Goal: Task Accomplishment & Management: Complete application form

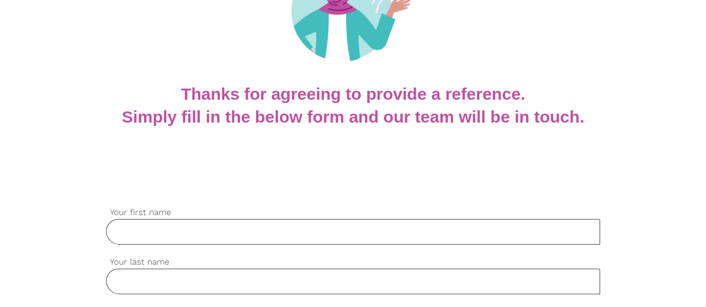
scroll to position [167, 0]
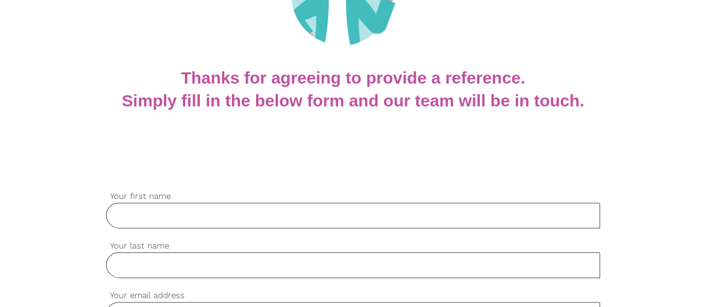
click at [357, 220] on input "Your first name" at bounding box center [353, 216] width 494 height 26
type input "Maryam"
type input "Eslampour"
type input "[EMAIL_ADDRESS][DOMAIN_NAME]"
type input "0416536836"
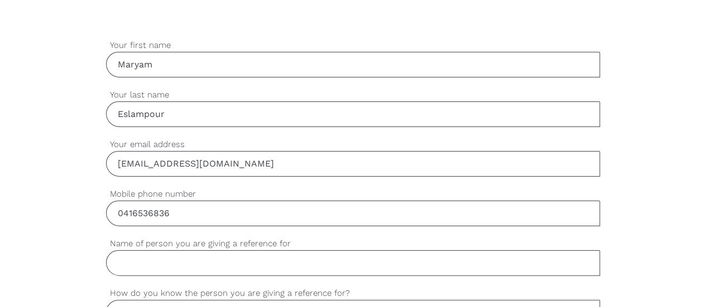
scroll to position [335, 0]
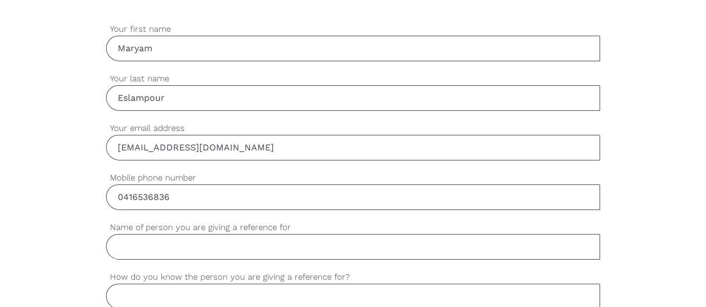
click at [143, 100] on input "Eslampour" at bounding box center [353, 98] width 494 height 26
type input "Eslam Pour"
drag, startPoint x: 231, startPoint y: 145, endPoint x: 114, endPoint y: 142, distance: 117.2
click at [114, 143] on input "[EMAIL_ADDRESS][DOMAIN_NAME]" at bounding box center [353, 148] width 494 height 26
type input "[EMAIL_ADDRESS][DOMAIN_NAME]"
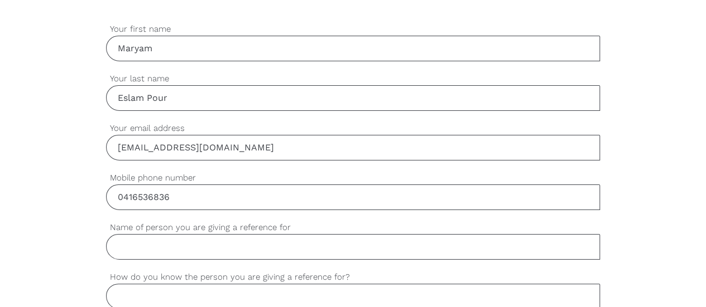
click at [185, 243] on input "Name of person you are giving a reference for" at bounding box center [353, 247] width 494 height 26
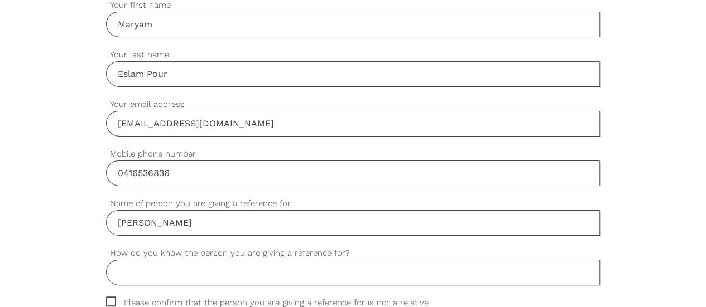
scroll to position [391, 0]
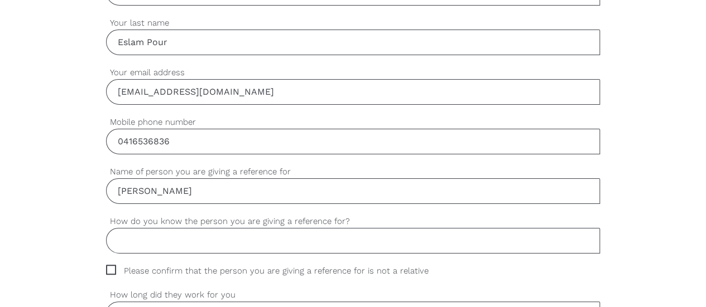
type input "[PERSON_NAME]"
click at [186, 240] on input "How do you know the person you are giving a reference for?" at bounding box center [353, 241] width 494 height 26
drag, startPoint x: 176, startPoint y: 236, endPoint x: 116, endPoint y: 236, distance: 60.8
click at [116, 236] on input "college" at bounding box center [353, 241] width 494 height 26
paste input "Colleagu"
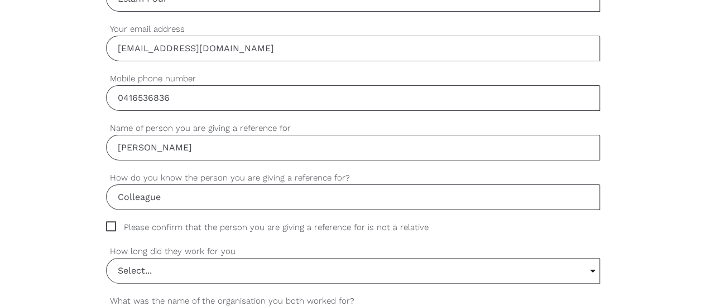
scroll to position [502, 0]
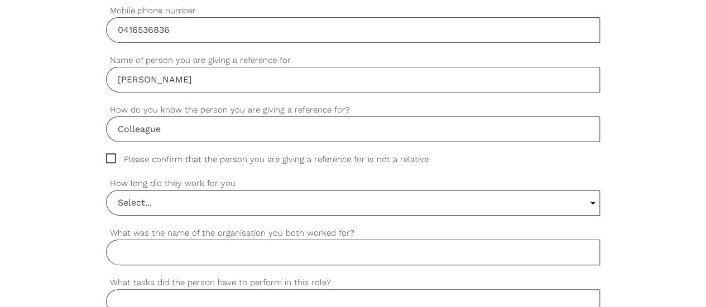
type input "Colleague"
click at [112, 159] on span "Please confirm that the person you are giving a reference for is not a relative" at bounding box center [278, 159] width 344 height 13
click at [112, 159] on input "Please confirm that the person you are giving a reference for is not a relative" at bounding box center [109, 156] width 7 height 7
checkbox input "true"
click at [195, 198] on input "Select..." at bounding box center [353, 203] width 493 height 25
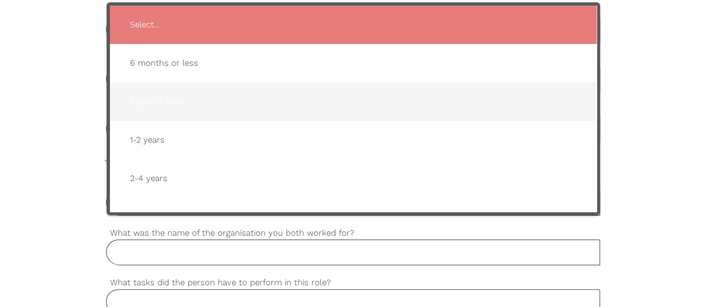
click at [202, 104] on span "1 year or less" at bounding box center [353, 101] width 464 height 27
type input "1 year or less"
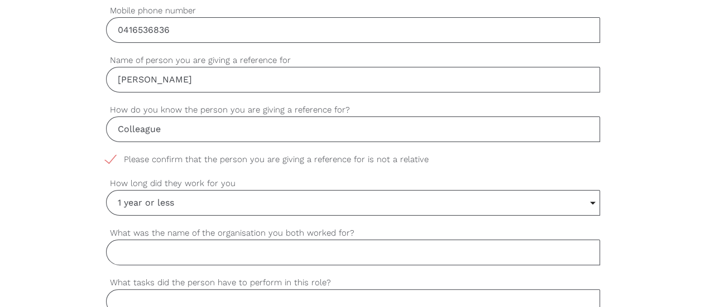
scroll to position [614, 0]
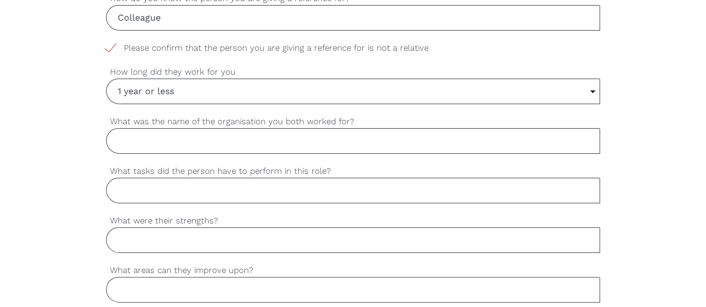
click at [300, 138] on input "What was the name of the organisation you both worked for?" at bounding box center [353, 141] width 494 height 26
paste input "Beyond Care"
type input "Beyond Care"
click at [208, 185] on input "What tasks did the person have to perform in this role?" at bounding box center [353, 191] width 494 height 26
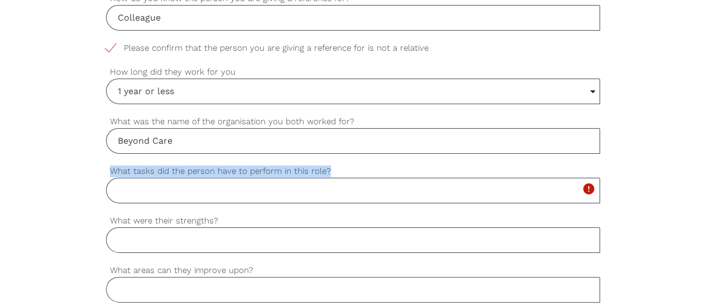
drag, startPoint x: 336, startPoint y: 169, endPoint x: 109, endPoint y: 163, distance: 227.2
click at [109, 165] on label "What tasks did the person have to perform in this role?" at bounding box center [353, 171] width 494 height 13
copy label "What tasks did the person have to perform in this role?"
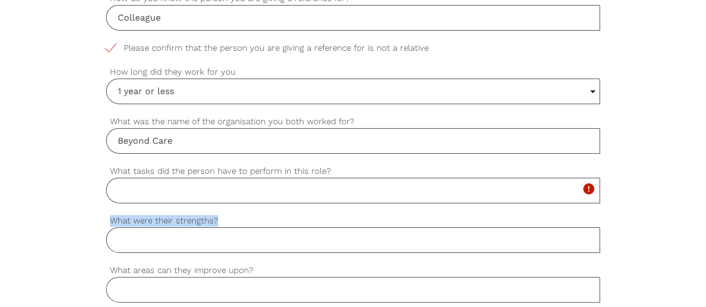
drag, startPoint x: 230, startPoint y: 215, endPoint x: 109, endPoint y: 215, distance: 121.1
click at [109, 215] on label "What were their strengths?" at bounding box center [353, 221] width 494 height 13
copy label "What were their strengths?"
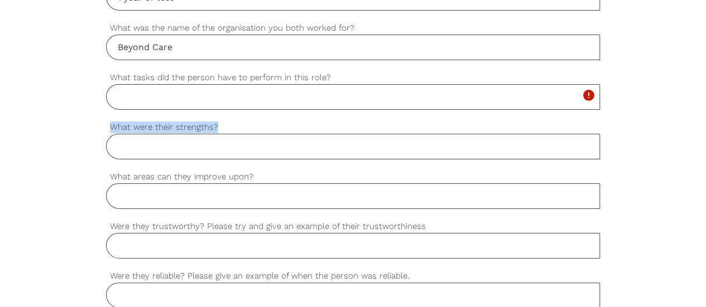
scroll to position [725, 0]
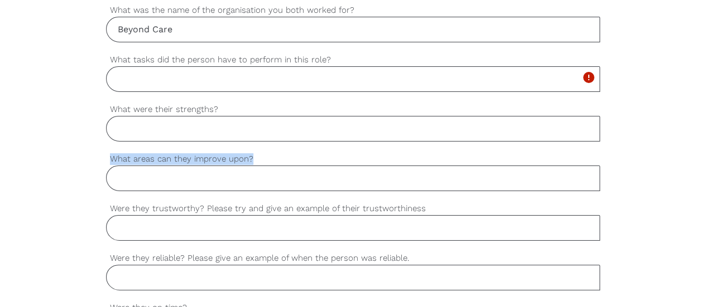
drag, startPoint x: 270, startPoint y: 155, endPoint x: 107, endPoint y: 157, distance: 163.5
click at [107, 157] on label "What areas can they improve upon?" at bounding box center [353, 159] width 494 height 13
copy label "What areas can they improve upon?"
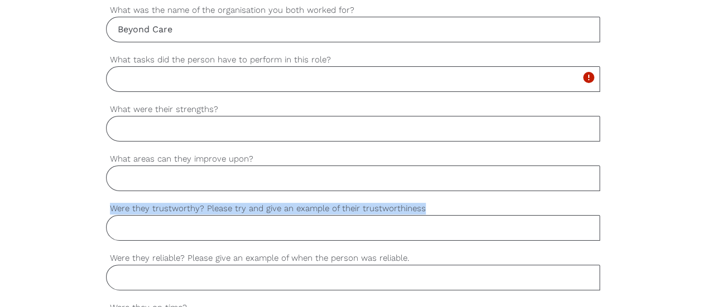
drag, startPoint x: 427, startPoint y: 204, endPoint x: 107, endPoint y: 204, distance: 320.8
click at [107, 204] on label "Were they trustworthy? Please try and give an example of their trustworthiness" at bounding box center [353, 209] width 494 height 13
copy label "Were they trustworthy? Please try and give an example of their trustworthiness"
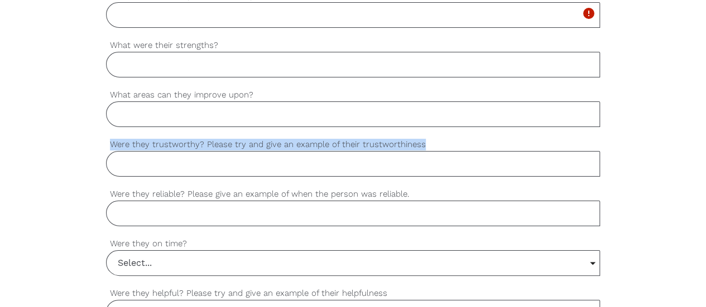
scroll to position [837, 0]
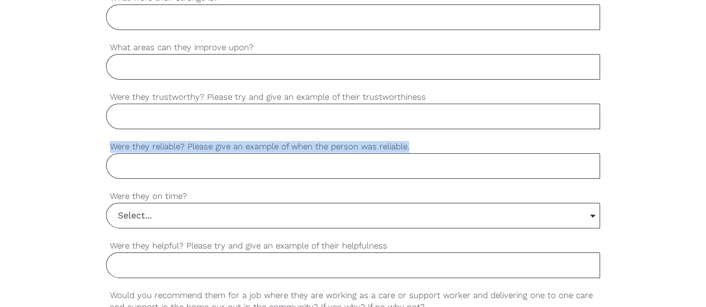
drag, startPoint x: 411, startPoint y: 141, endPoint x: 119, endPoint y: 144, distance: 291.8
click at [109, 142] on label "Were they reliable? Please give an example of when the person was reliable." at bounding box center [353, 147] width 494 height 13
copy label "Were they reliable? Please give an example of when the person was reliable."
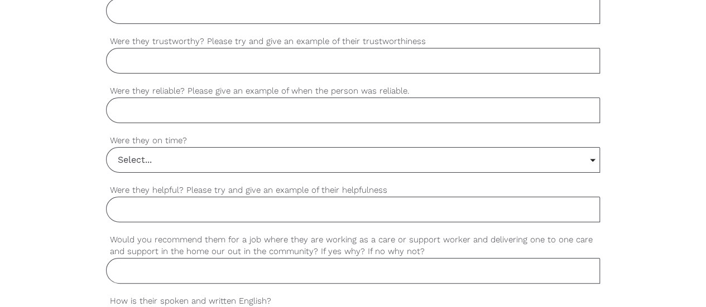
click at [231, 150] on input "Select..." at bounding box center [353, 160] width 493 height 25
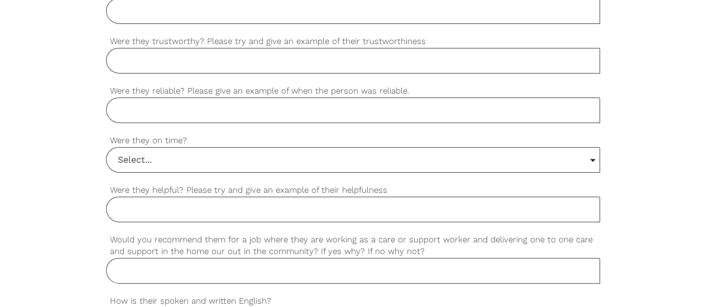
click at [150, 159] on input "Select..." at bounding box center [353, 160] width 493 height 25
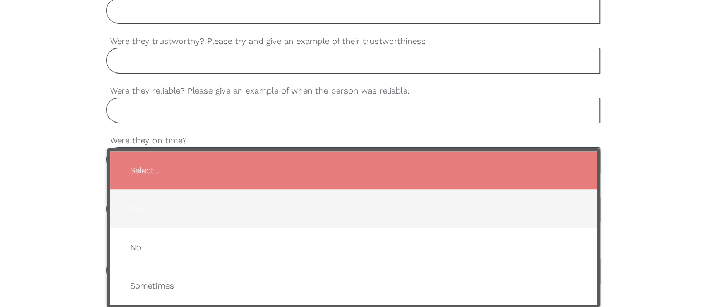
click at [152, 197] on span "Yes" at bounding box center [353, 208] width 464 height 27
type input "Yes"
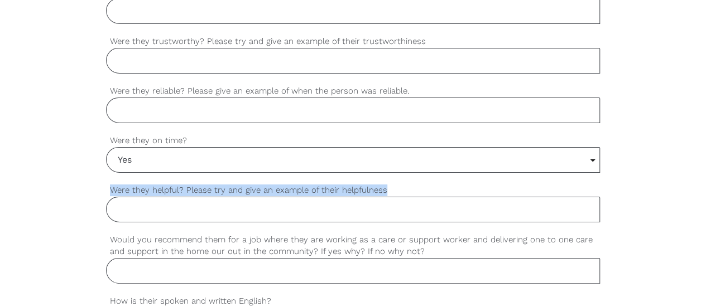
drag, startPoint x: 388, startPoint y: 185, endPoint x: 109, endPoint y: 182, distance: 279.0
click at [109, 184] on label "Were they helpful? Please try and give an example of their helpfulness" at bounding box center [353, 190] width 494 height 13
copy label "Were they helpful? Please try and give an example of their helpfulness"
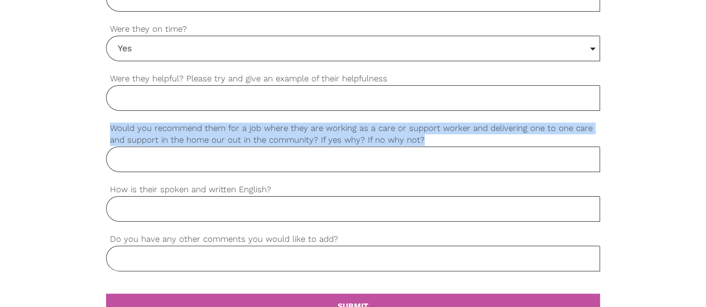
drag, startPoint x: 424, startPoint y: 137, endPoint x: 111, endPoint y: 120, distance: 312.9
click at [111, 122] on label "Would you recommend them for a job where they are working as a care or support …" at bounding box center [353, 134] width 494 height 25
copy label "Would you recommend them for a job where they are working as a care or support …"
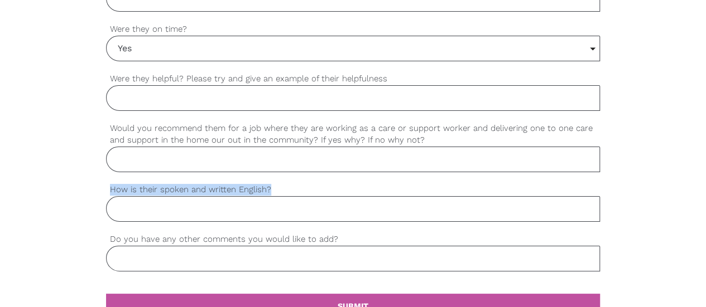
drag, startPoint x: 277, startPoint y: 185, endPoint x: 106, endPoint y: 180, distance: 170.8
click at [106, 184] on label "How is their spoken and written English?" at bounding box center [353, 190] width 494 height 13
copy label "How is their spoken and written English?"
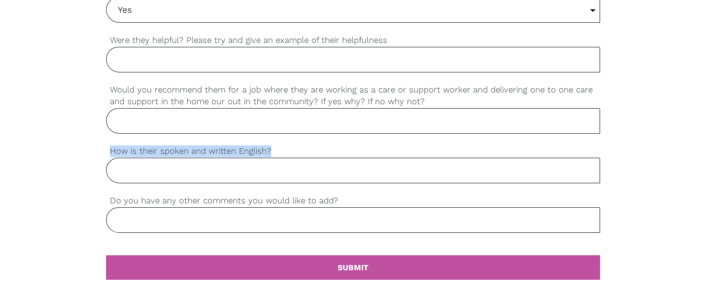
scroll to position [1060, 0]
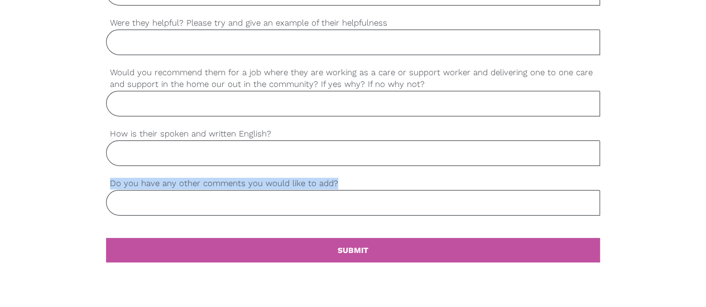
drag, startPoint x: 348, startPoint y: 176, endPoint x: 108, endPoint y: 177, distance: 239.4
click at [108, 177] on label "Do you have any other comments you would like to add?" at bounding box center [353, 183] width 494 height 13
copy label "Do you have any other comments you would like to add?"
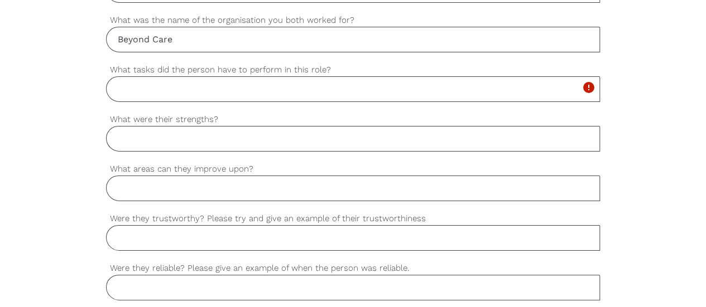
scroll to position [670, 0]
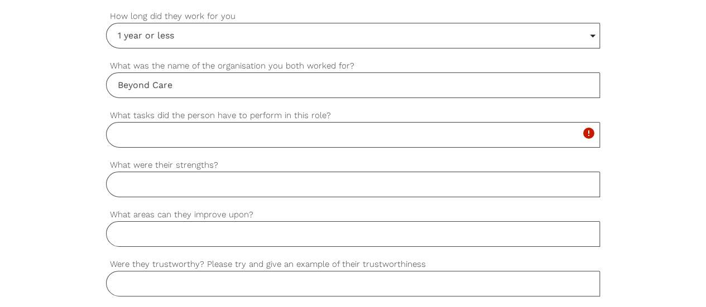
click at [221, 128] on input "What tasks did the person have to perform in this role?" at bounding box center [353, 135] width 494 height 26
paste input "Support clients with daily living. Help with personal care. Assist with meals a…"
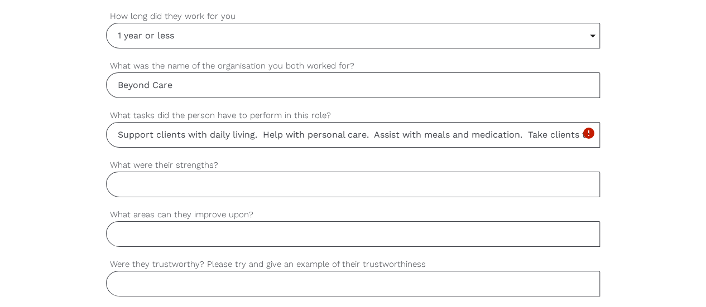
scroll to position [0, 285]
click at [248, 131] on input "Support clients with daily living. Help with personal care. Assist with meals a…" at bounding box center [353, 135] width 494 height 26
click at [129, 129] on input "Support clients with daily living. Help with personal care. Assist with meals a…" at bounding box center [353, 135] width 494 height 26
type input "Support clients with daily living. Help with personal care. Assist with meals a…"
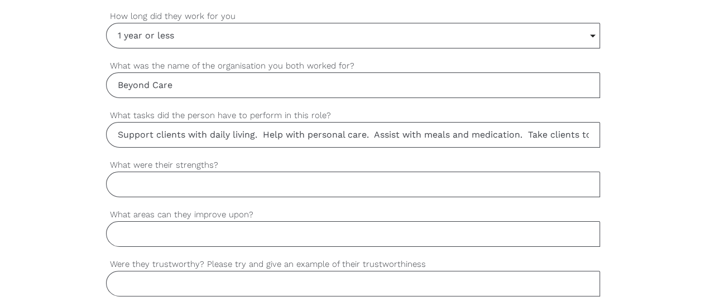
click at [218, 182] on input "What were their strengths?" at bounding box center [353, 185] width 494 height 26
paste input "Caring and patient. Good communication. Works well in a team."
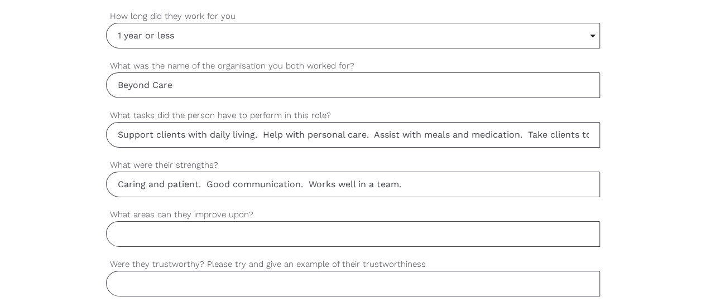
type input "Caring and patient. Good communication. Works well in a team."
click at [225, 222] on input "What areas can they improve upon?" at bounding box center [353, 235] width 494 height 26
paste input "Can improve computer skills. Can learn more about behaviour support."
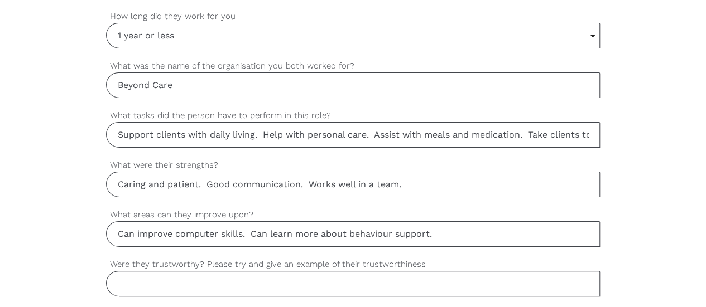
type input "Can improve computer skills. Can learn more about behaviour support."
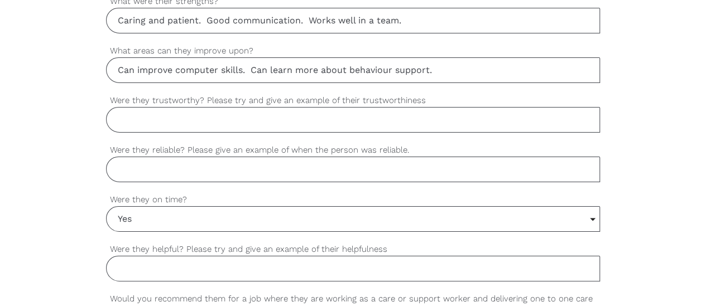
scroll to position [837, 0]
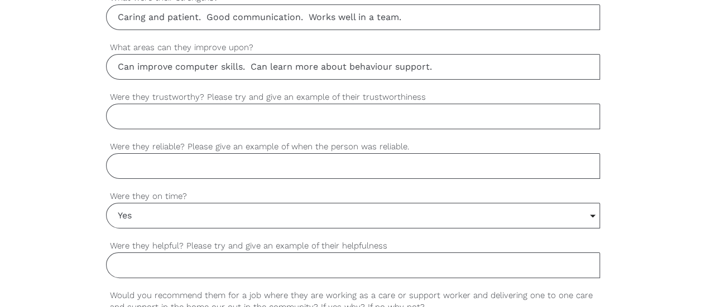
click at [173, 113] on input "Were they trustworthy? Please try and give an example of their trustworthiness" at bounding box center [353, 117] width 494 height 26
paste input "Yes, very trustworthy. They always kept client information private."
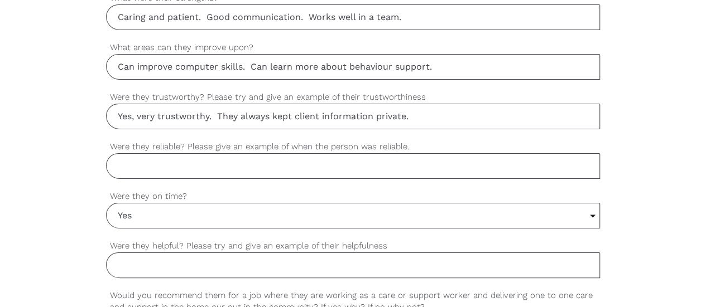
drag, startPoint x: 237, startPoint y: 114, endPoint x: 215, endPoint y: 113, distance: 21.3
click at [215, 113] on input "Yes, very trustworthy. They always kept client information private." at bounding box center [353, 117] width 494 height 26
drag, startPoint x: 235, startPoint y: 113, endPoint x: 218, endPoint y: 112, distance: 16.8
click at [218, 112] on input "Yes, very trustworthy. They always kept client information private." at bounding box center [353, 117] width 494 height 26
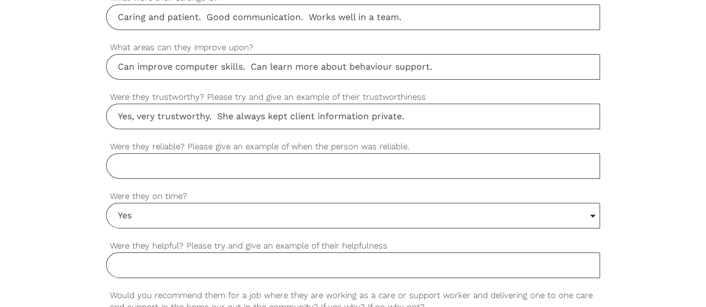
type input "Yes, very trustworthy. She always kept client information private."
click at [182, 165] on input "Were they reliable? Please give an example of when the person was reliable." at bounding box center [353, 166] width 494 height 26
paste input "Yes, very reliable. Always came to shifts on time and stayed until work was fin…"
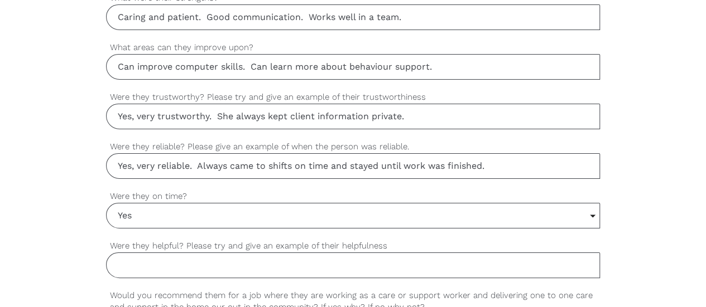
type input "Yes, very reliable. Always came to shifts on time and stayed until work was fin…"
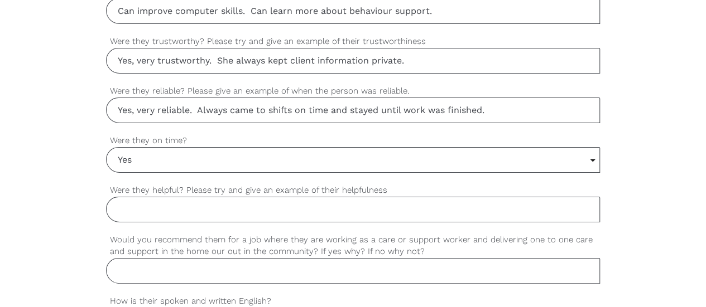
click at [185, 206] on input "Were they helpful? Please try and give an example of their helpfulness" at bounding box center [353, 210] width 494 height 26
paste input "Yes, very helpful. Always helped other staff when tasks were busy."
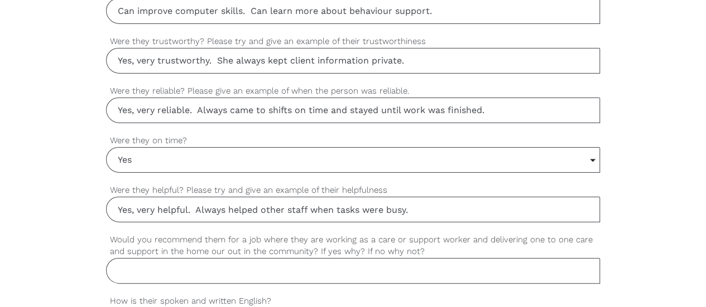
type input "Yes, very helpful. Always helped other staff when tasks were busy."
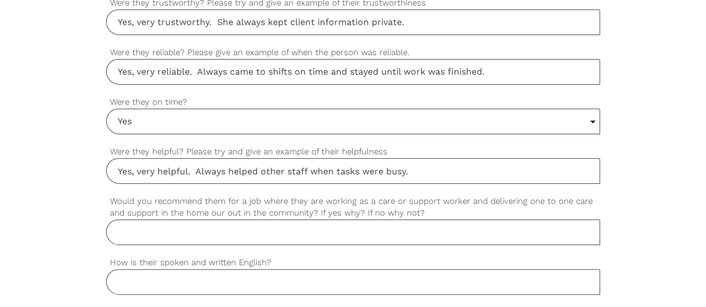
scroll to position [949, 0]
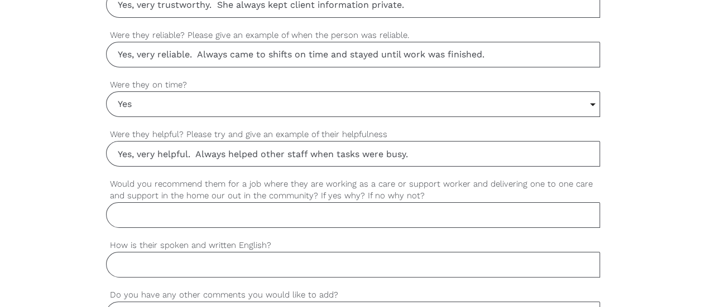
click at [167, 211] on input "Would you recommend them for a job where they are working as a care or support …" at bounding box center [353, 216] width 494 height 26
paste input "Yes, I recommend them. They care about clients, follow rules, and give good sup…"
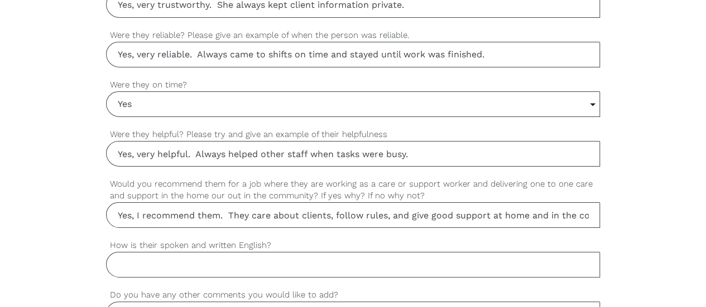
scroll to position [0, 43]
drag, startPoint x: 205, startPoint y: 211, endPoint x: 187, endPoint y: 209, distance: 17.4
click at [187, 210] on input "Yes, I recommend them. They care about clients, follow rules, and give good sup…" at bounding box center [353, 216] width 494 height 26
click at [238, 211] on input "Yes, I recommend them. She care about clients, follow rules, and give good supp…" at bounding box center [353, 216] width 494 height 26
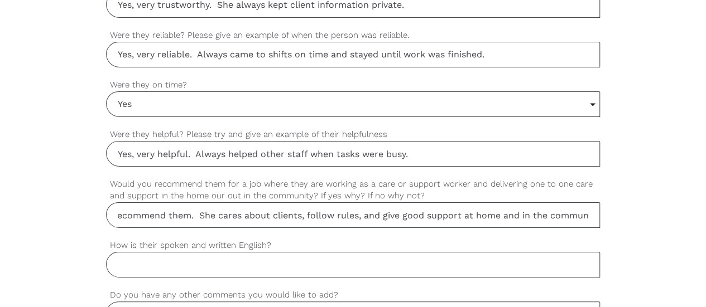
scroll to position [893, 0]
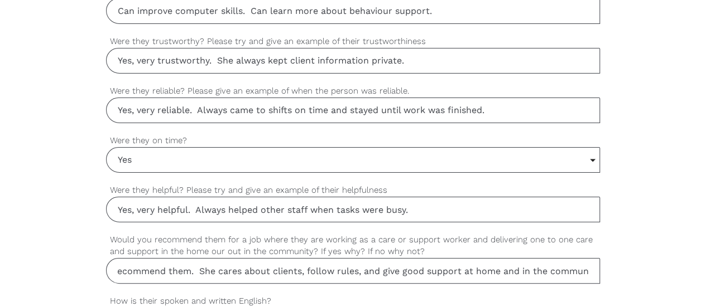
type input "Yes, I recommend them. She cares about clients, follow rules, and give good sup…"
click at [288, 58] on input "Yes, very trustworthy. She always kept client information private." at bounding box center [353, 61] width 494 height 26
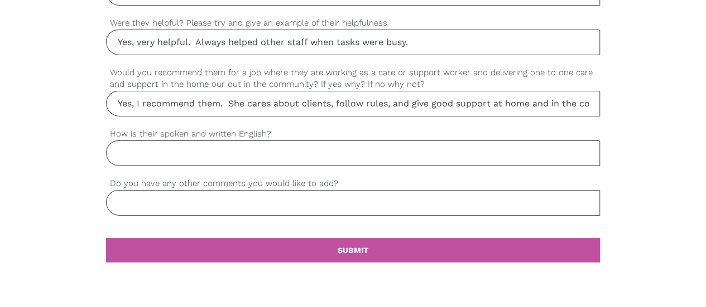
type input "Yes, very trustworthy. She always kepts client information private."
click at [203, 146] on input "How is their spoken and written English?" at bounding box center [353, 154] width 494 height 26
paste input "Good spoken English. Written English is clear and simple."
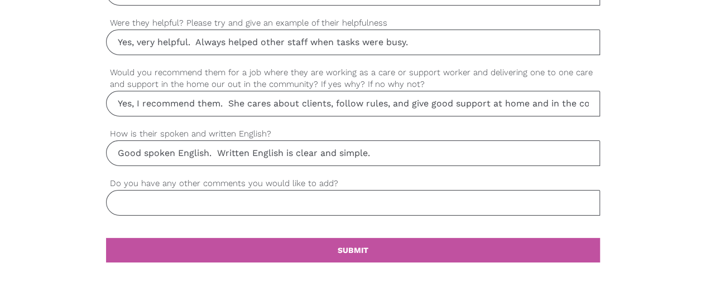
type input "Good spoken English. Written English is clear and simple."
click at [265, 201] on input "Do you have any other comments you would like to add?" at bounding box center [353, 203] width 494 height 26
paste input "They are kind, respectful, and hardworking."
drag, startPoint x: 153, startPoint y: 198, endPoint x: 117, endPoint y: 194, distance: 35.9
click at [117, 194] on input "They are kind, respectful, and hardworking." at bounding box center [353, 203] width 494 height 26
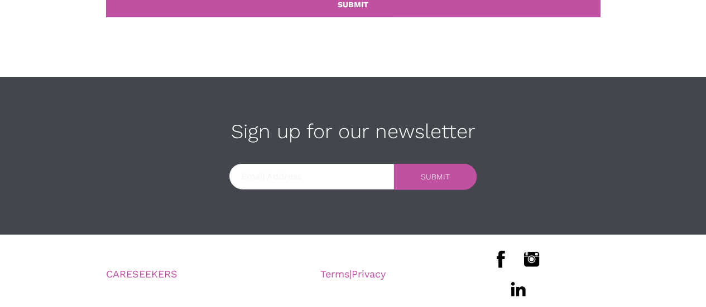
scroll to position [1083, 0]
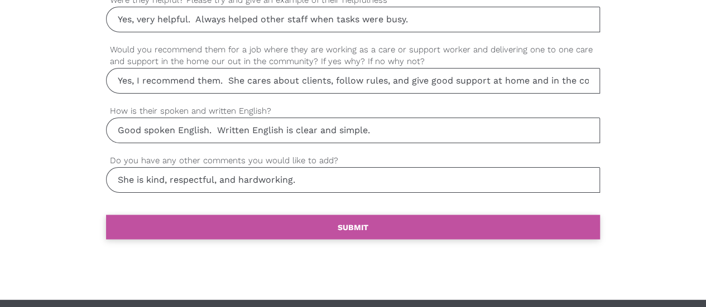
type input "She is kind, respectful, and hardworking."
click at [273, 215] on link "settings SUBMIT" at bounding box center [353, 227] width 494 height 25
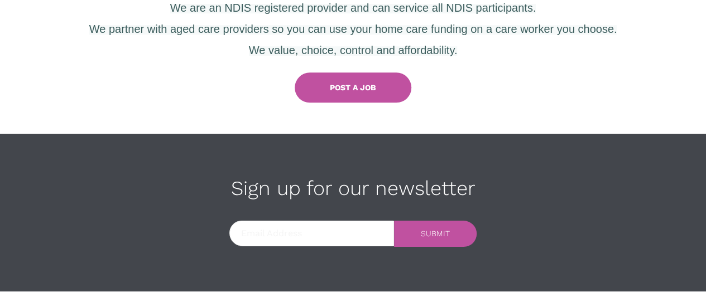
scroll to position [558, 0]
